Goal: Information Seeking & Learning: Learn about a topic

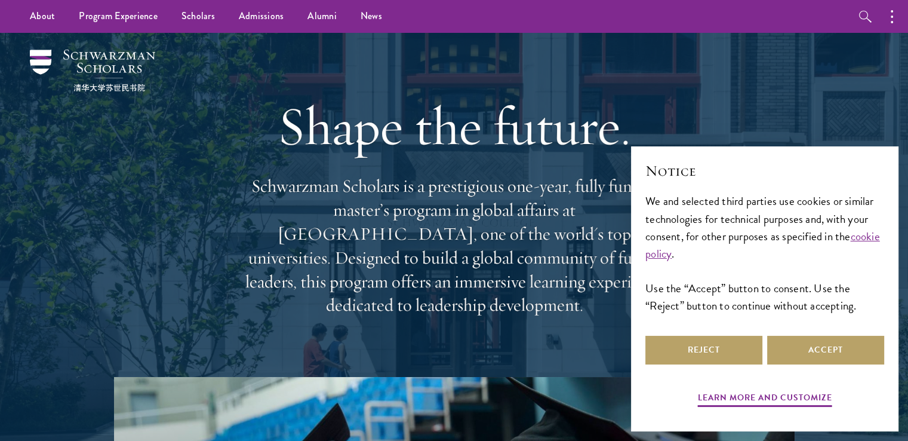
click at [148, 184] on div "Shape the future. Schwarzman Scholars is a prestigious one-year, fully funded m…" at bounding box center [454, 205] width 789 height 344
click at [169, 225] on div "Shape the future. Schwarzman Scholars is a prestigious one-year, fully funded m…" at bounding box center [454, 205] width 789 height 344
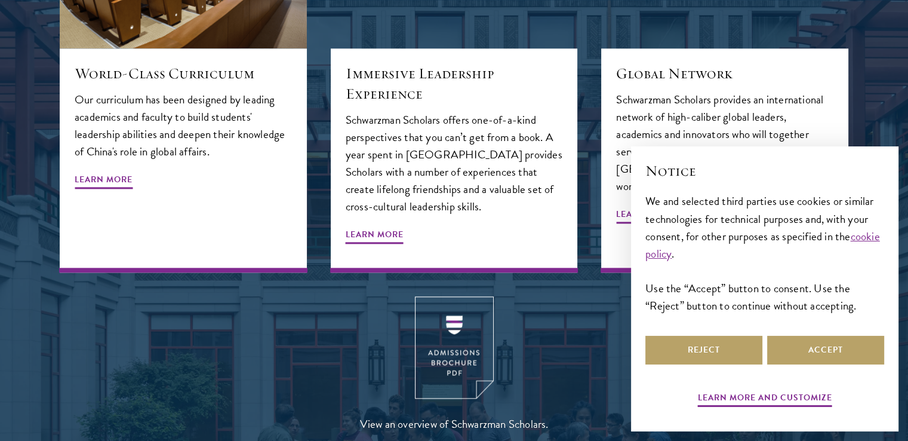
scroll to position [1433, 0]
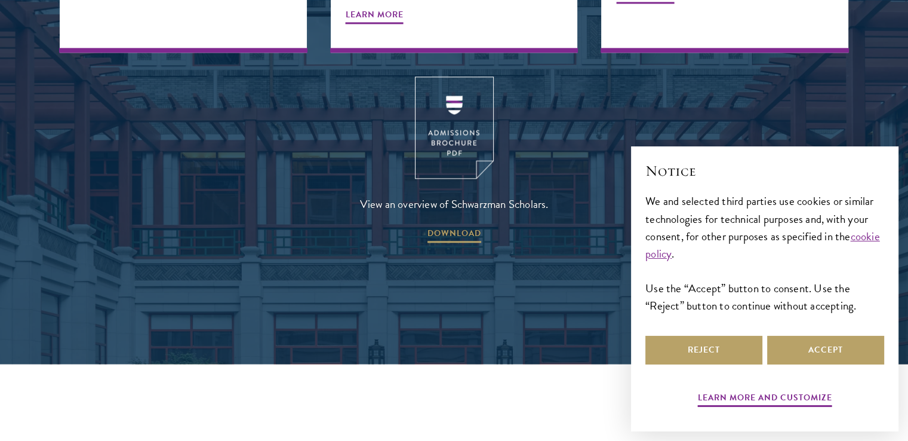
scroll to position [1648, 0]
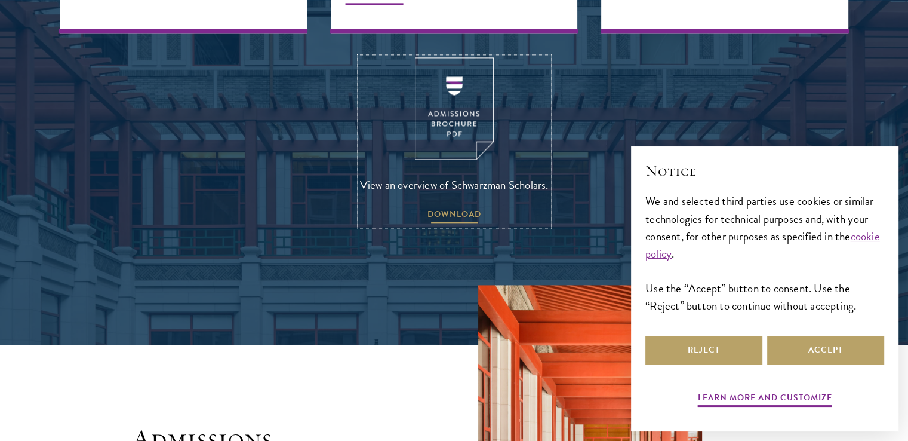
click at [442, 207] on span "DOWNLOAD" at bounding box center [455, 216] width 54 height 19
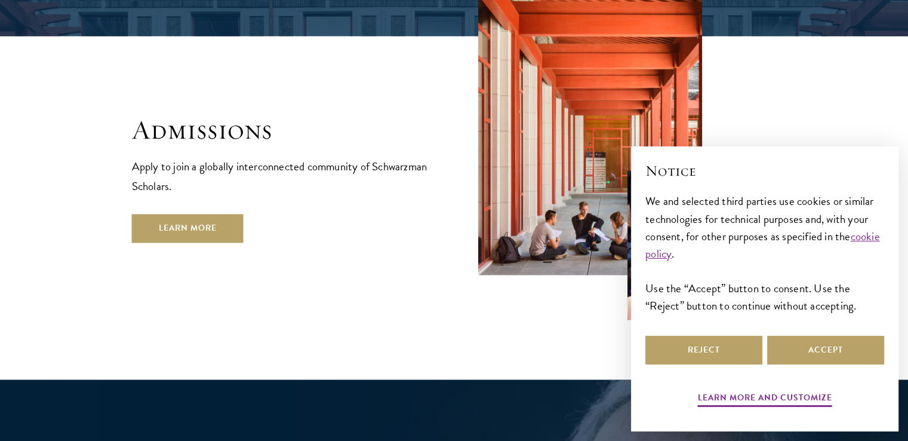
scroll to position [1958, 0]
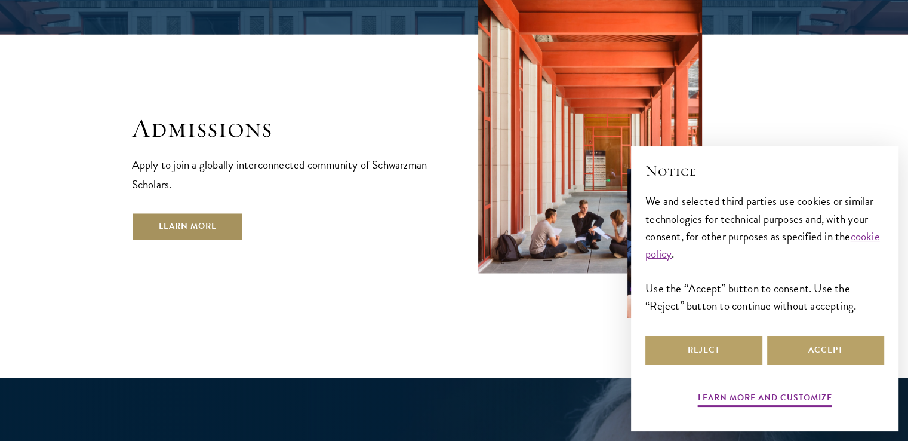
click at [216, 212] on link "Learn More" at bounding box center [188, 226] width 112 height 29
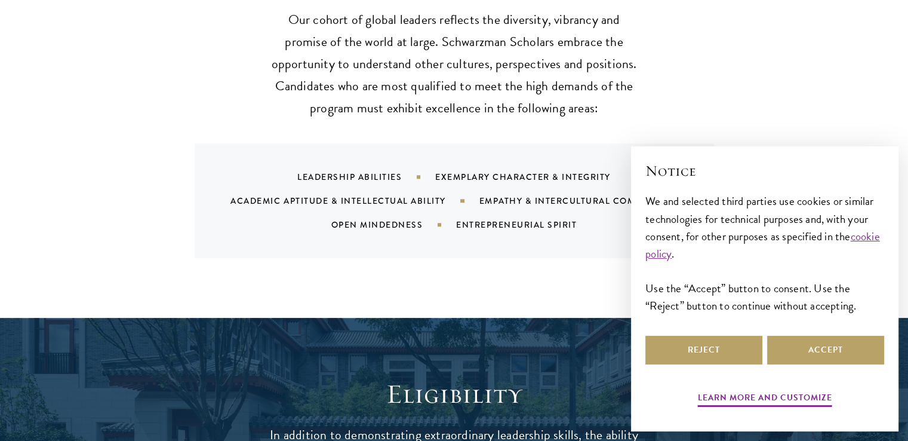
scroll to position [1218, 0]
